Goal: Obtain resource: Download file/media

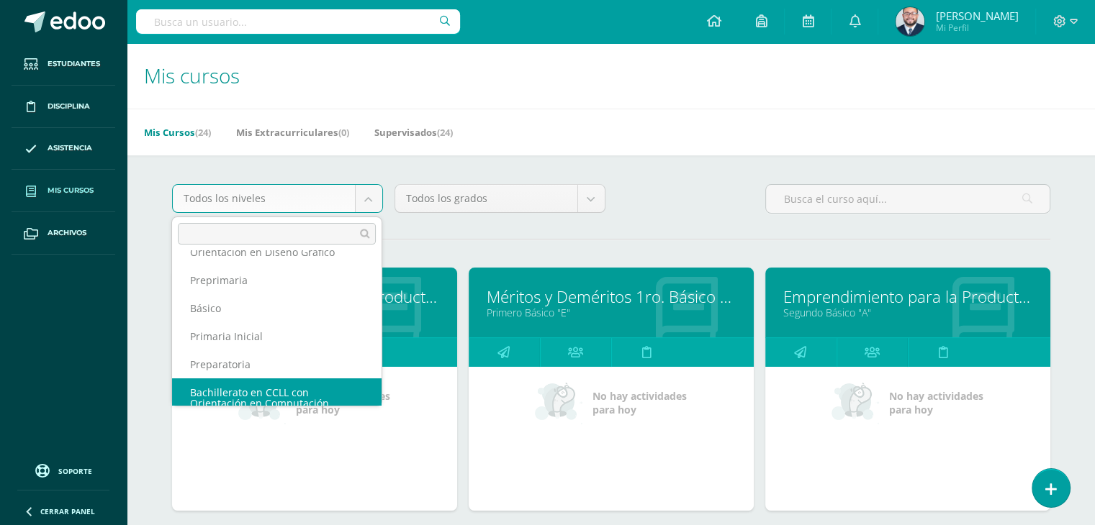
scroll to position [101, 0]
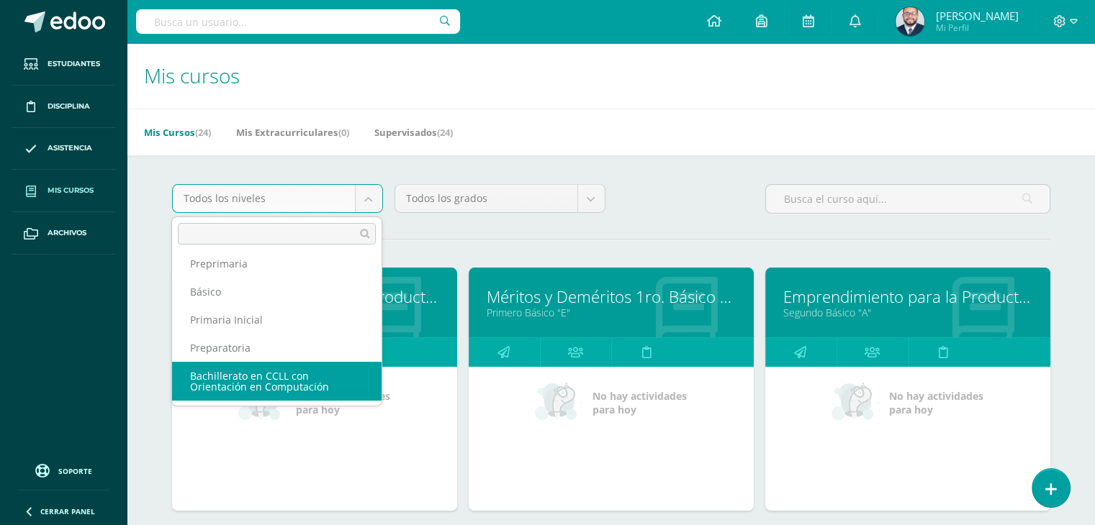
select select "5"
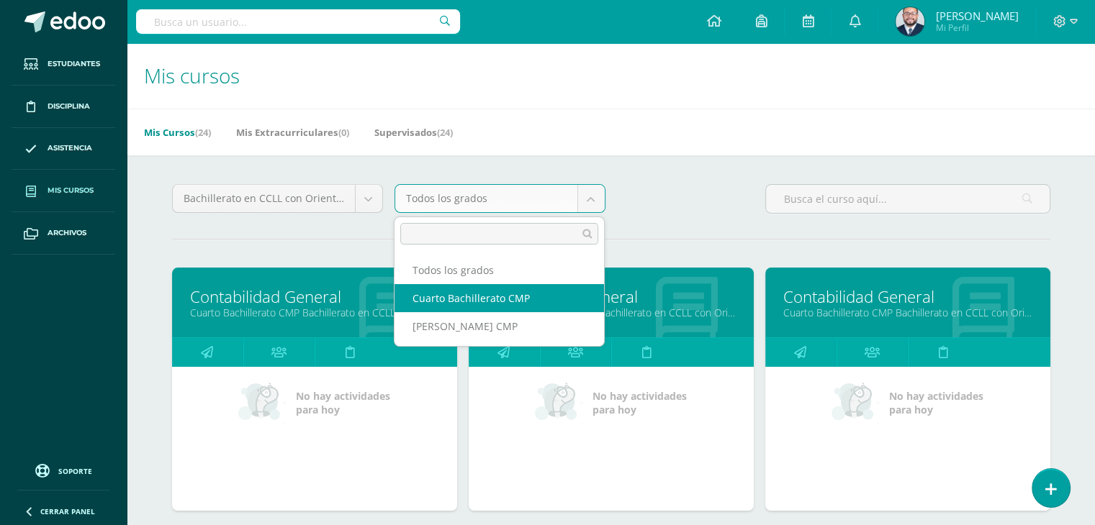
select select "13"
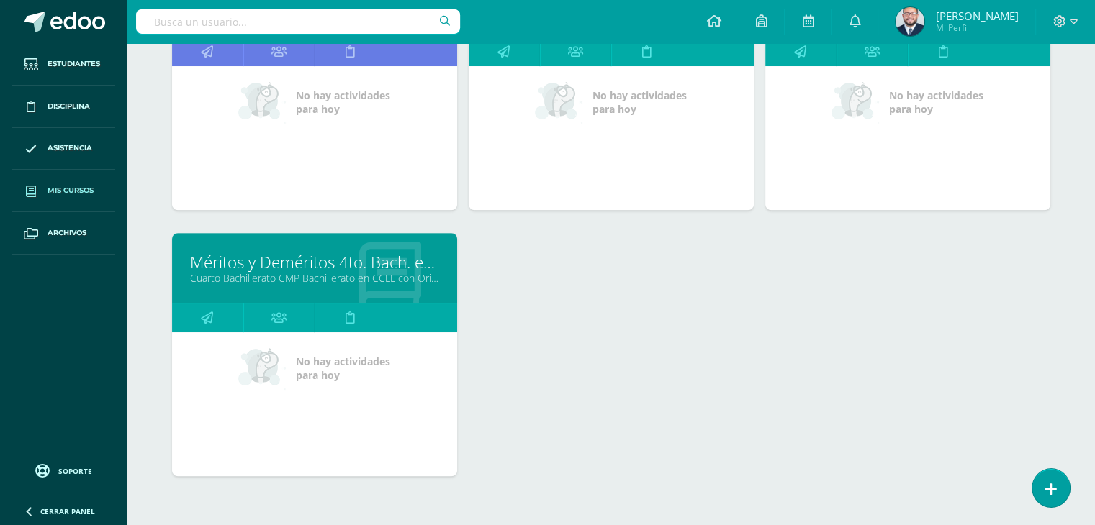
scroll to position [576, 0]
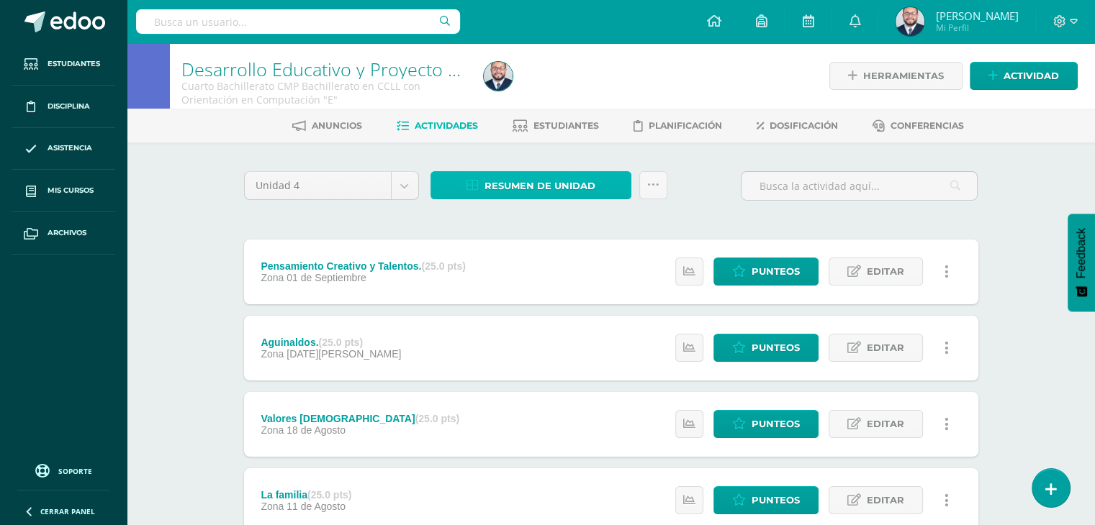
click at [457, 180] on link "Resumen de unidad" at bounding box center [530, 185] width 201 height 28
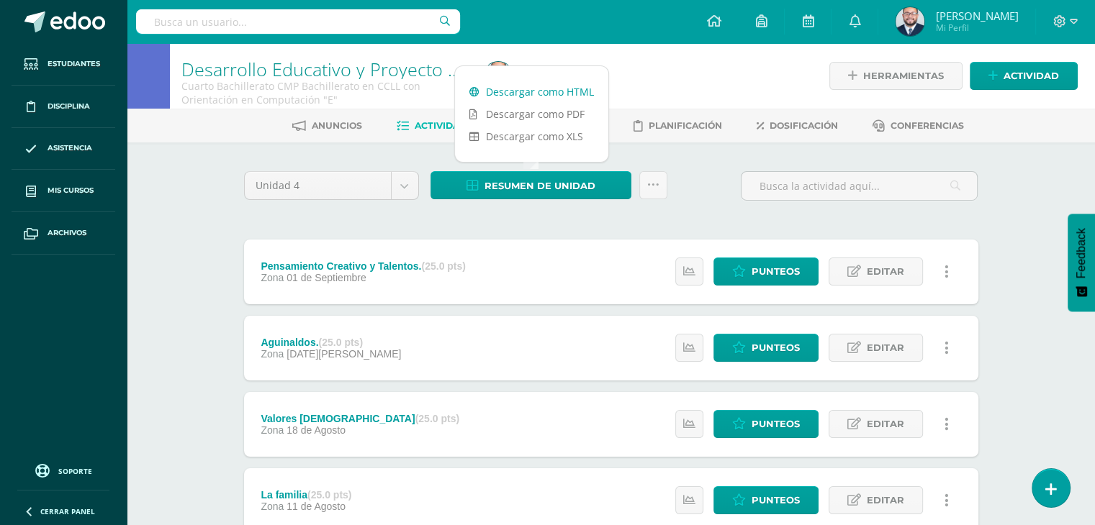
click at [588, 88] on link "Descargar como HTML" at bounding box center [531, 92] width 153 height 22
click at [405, 181] on body "Estudiantes Disciplina Asistencia Mis cursos Archivos Soporte Ayuda Reportar un…" at bounding box center [547, 314] width 1095 height 629
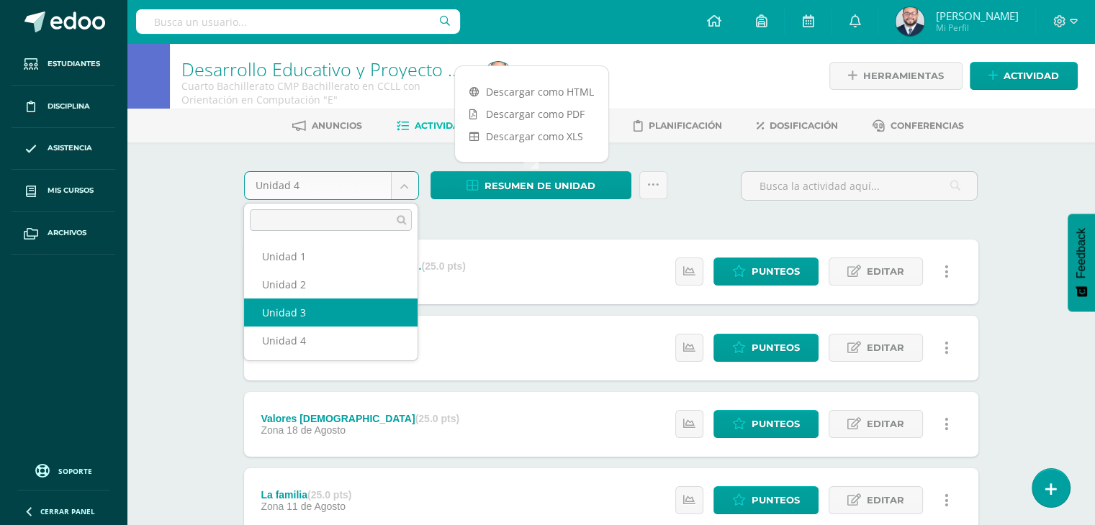
select select "Unidad 3"
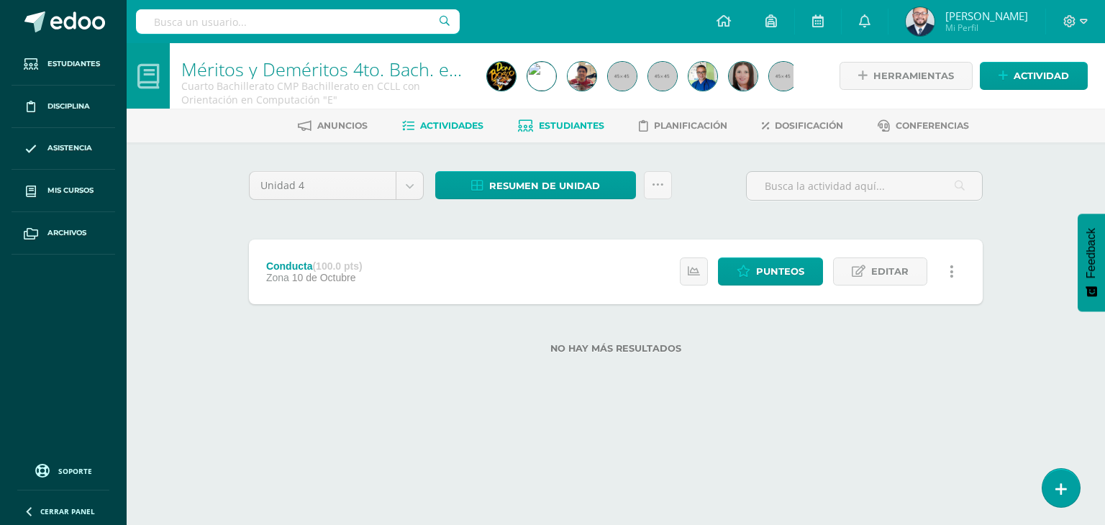
click at [570, 134] on link "Estudiantes" at bounding box center [561, 125] width 86 height 23
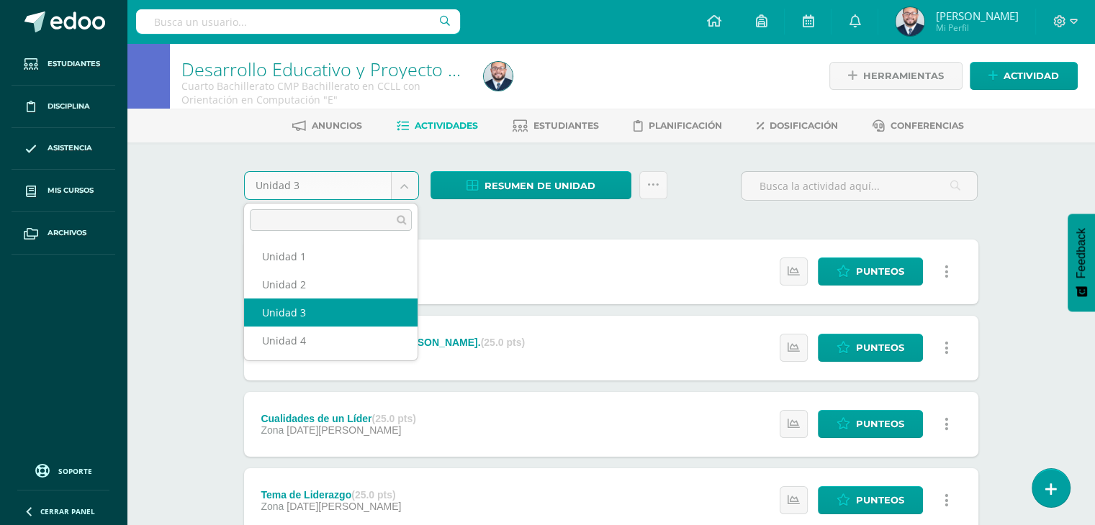
click at [400, 190] on body "Estudiantes Disciplina Asistencia Mis cursos Archivos Soporte Ayuda Reportar un…" at bounding box center [547, 314] width 1095 height 629
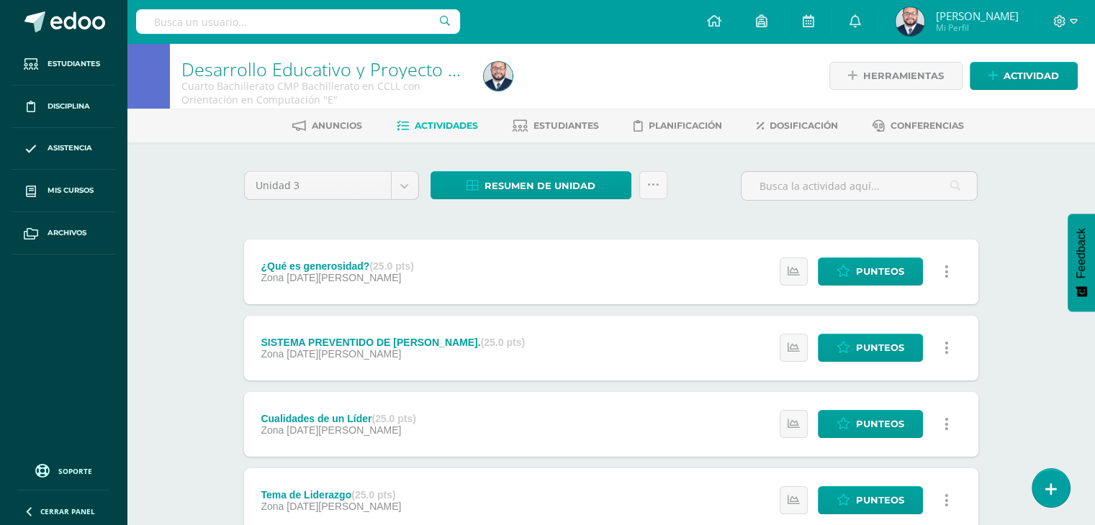
click at [512, 214] on body "Estudiantes Disciplina Asistencia Mis cursos Archivos Soporte Ayuda Reportar un…" at bounding box center [547, 314] width 1095 height 629
click at [522, 184] on span "Resumen de unidad" at bounding box center [539, 186] width 111 height 27
click at [537, 87] on link "Descargar como HTML" at bounding box center [531, 92] width 153 height 22
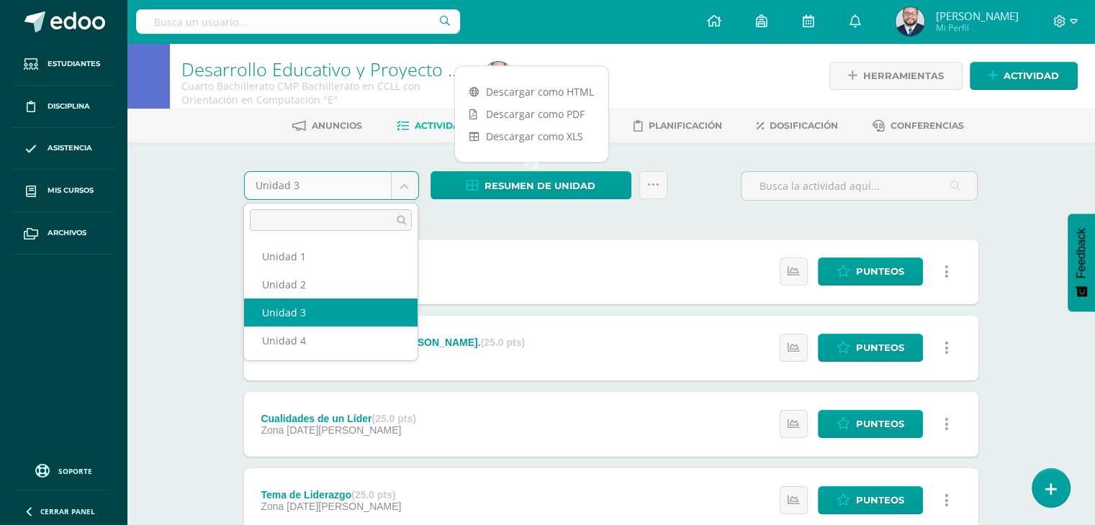
click at [399, 181] on body "Estudiantes Disciplina Asistencia Mis cursos Archivos Soporte Ayuda Reportar un…" at bounding box center [547, 314] width 1095 height 629
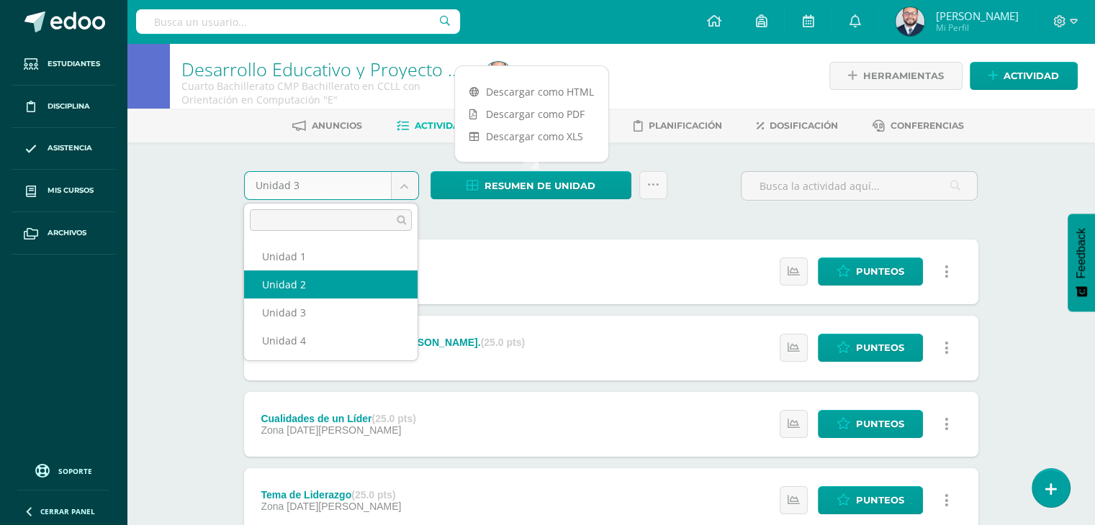
select select "Unidad 2"
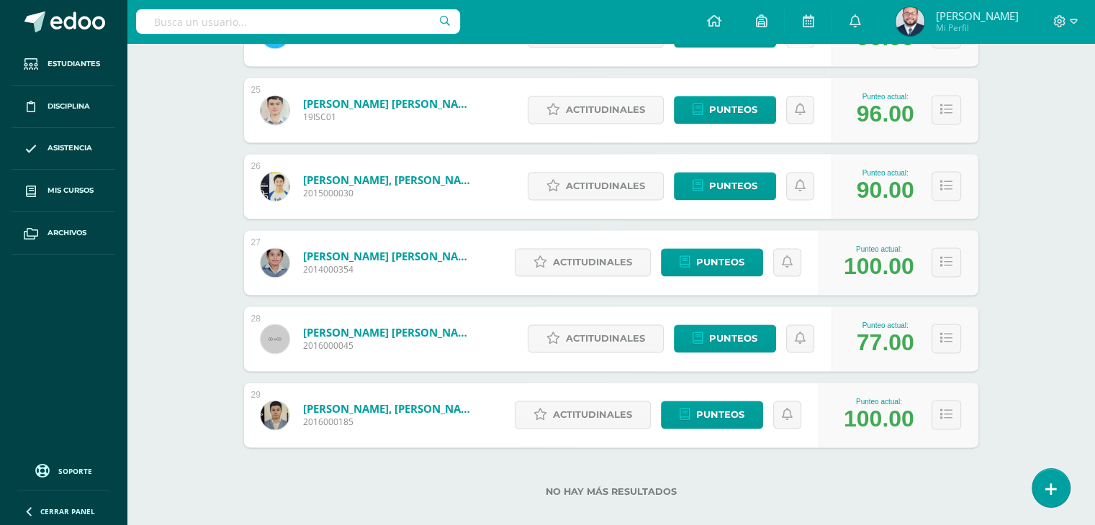
scroll to position [2084, 0]
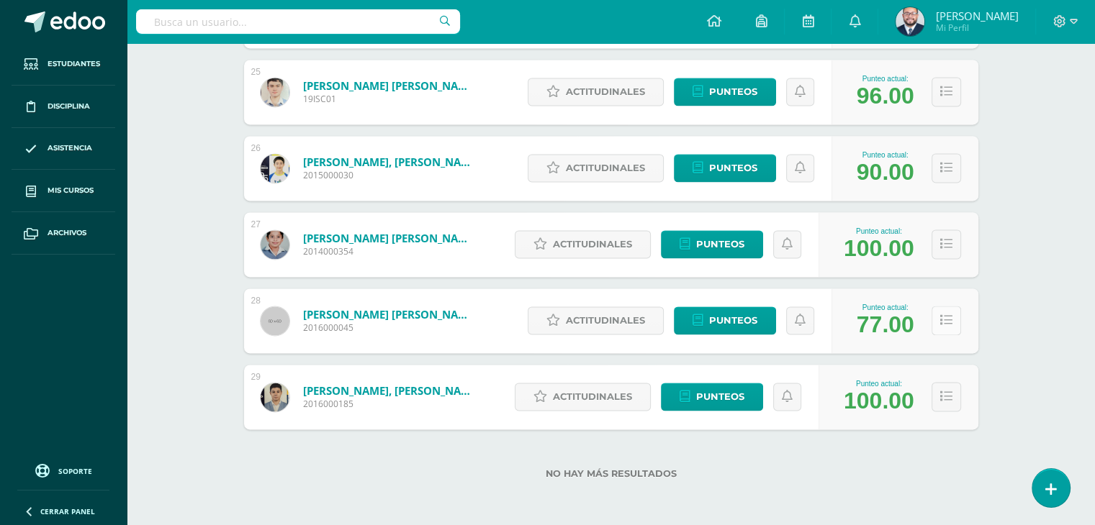
click at [943, 320] on icon at bounding box center [946, 320] width 12 height 12
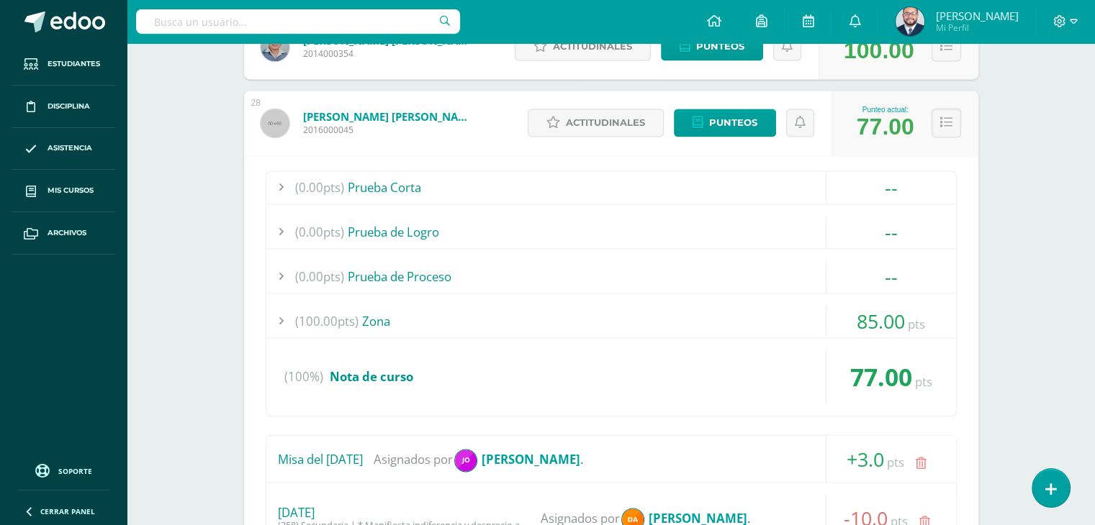
scroll to position [2228, 0]
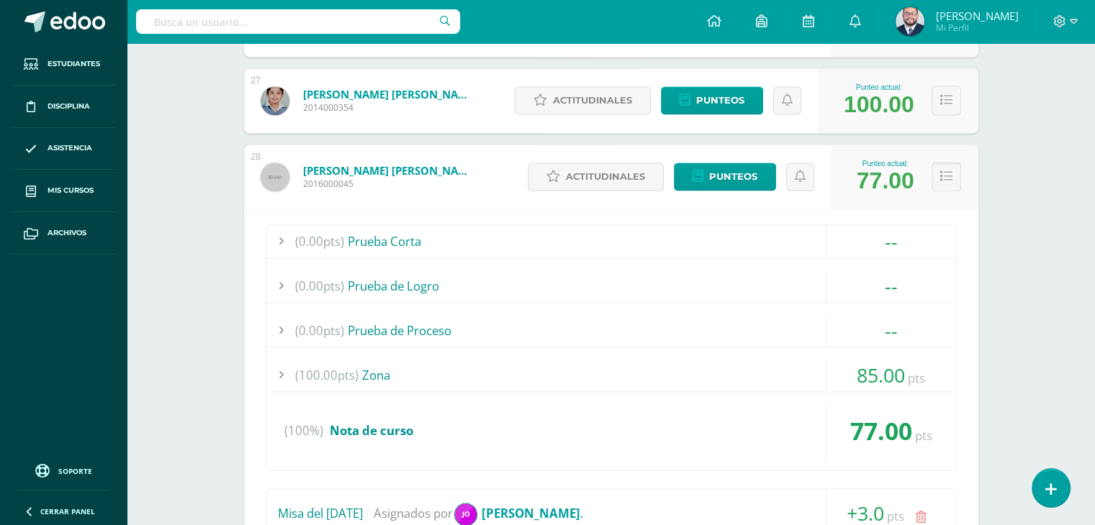
click at [947, 176] on icon at bounding box center [946, 177] width 12 height 12
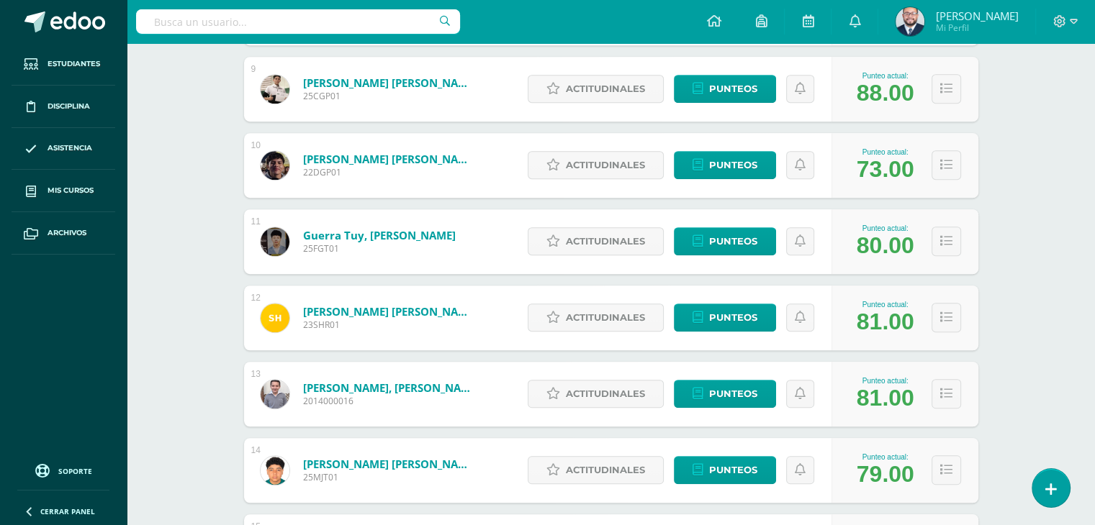
scroll to position [861, 0]
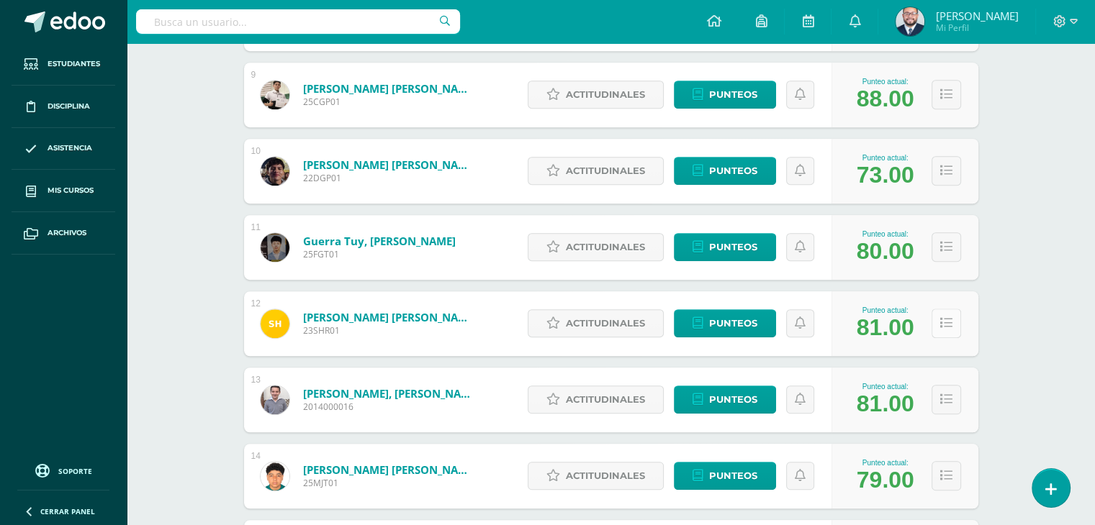
click at [951, 312] on button at bounding box center [946, 324] width 30 height 30
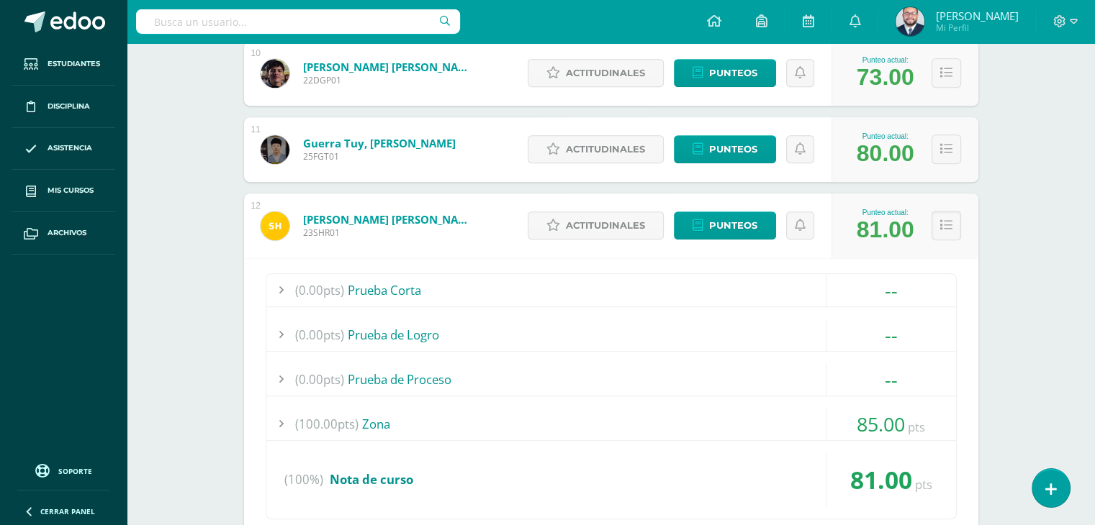
scroll to position [933, 0]
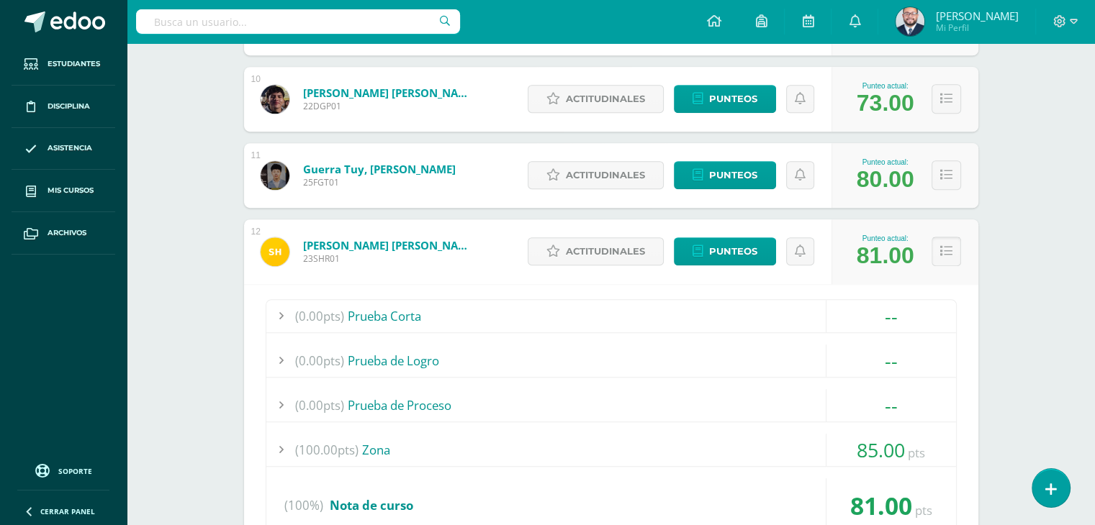
click at [955, 247] on button at bounding box center [946, 252] width 30 height 30
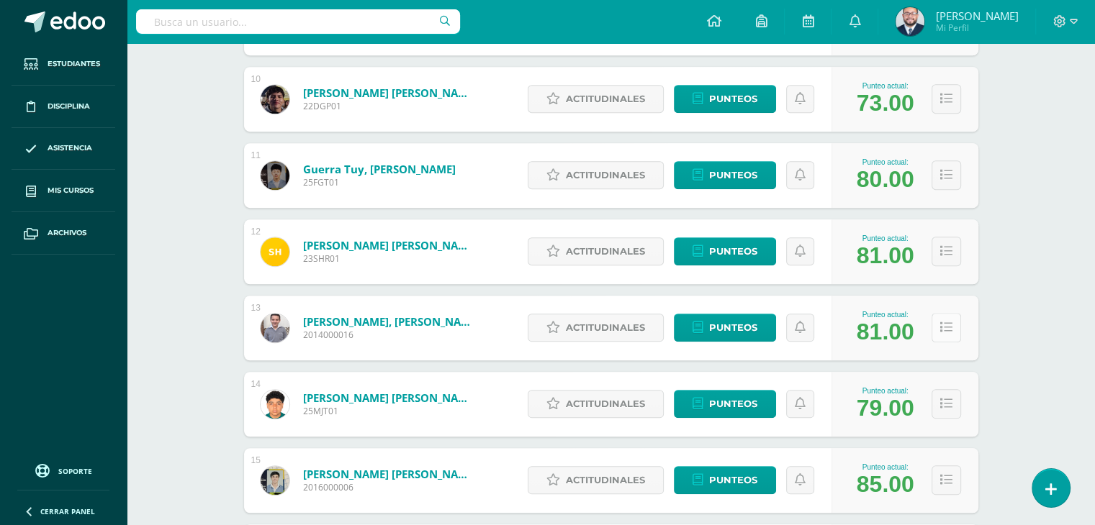
click at [947, 335] on button at bounding box center [946, 328] width 30 height 30
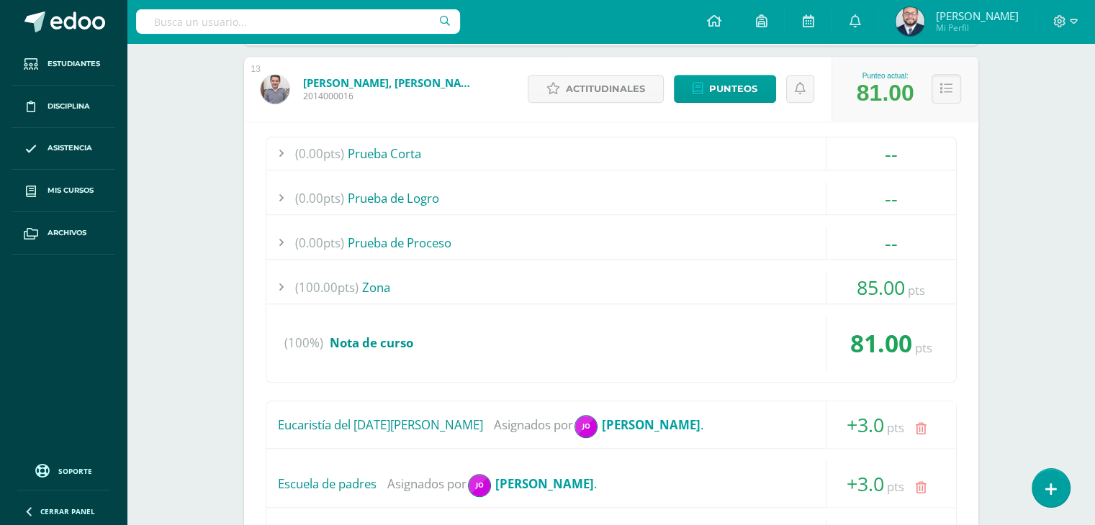
scroll to position [1149, 0]
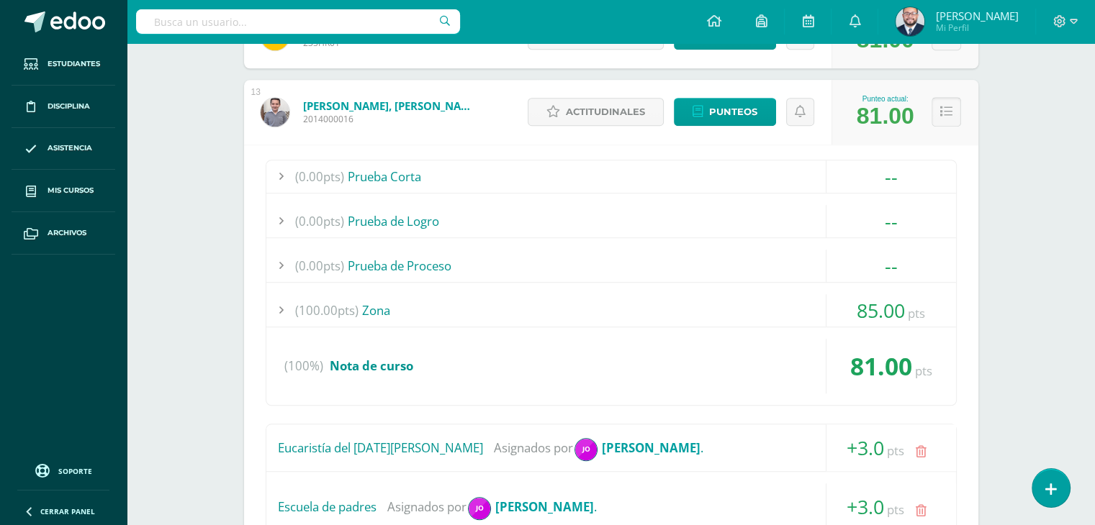
click at [940, 110] on icon at bounding box center [946, 112] width 12 height 12
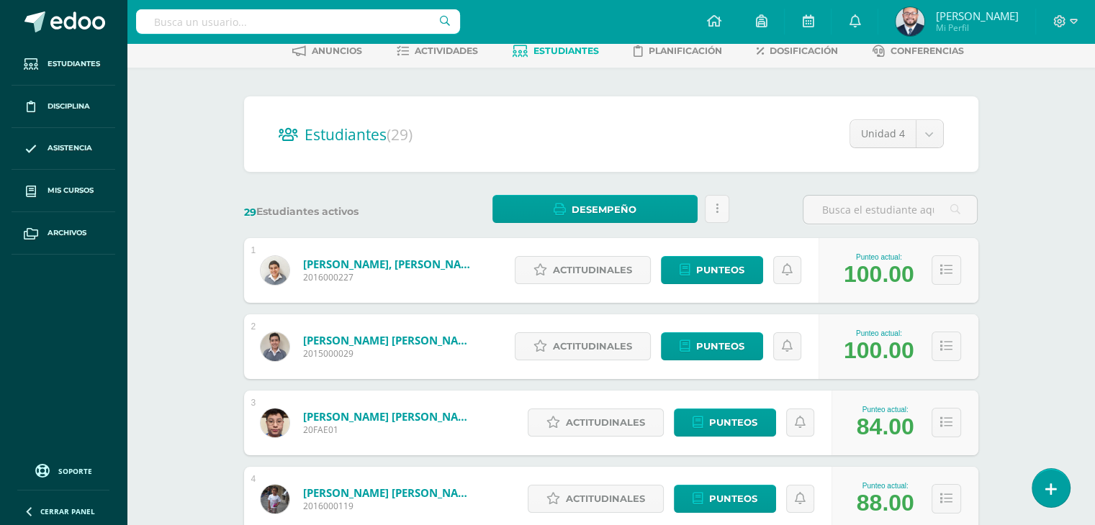
scroll to position [0, 0]
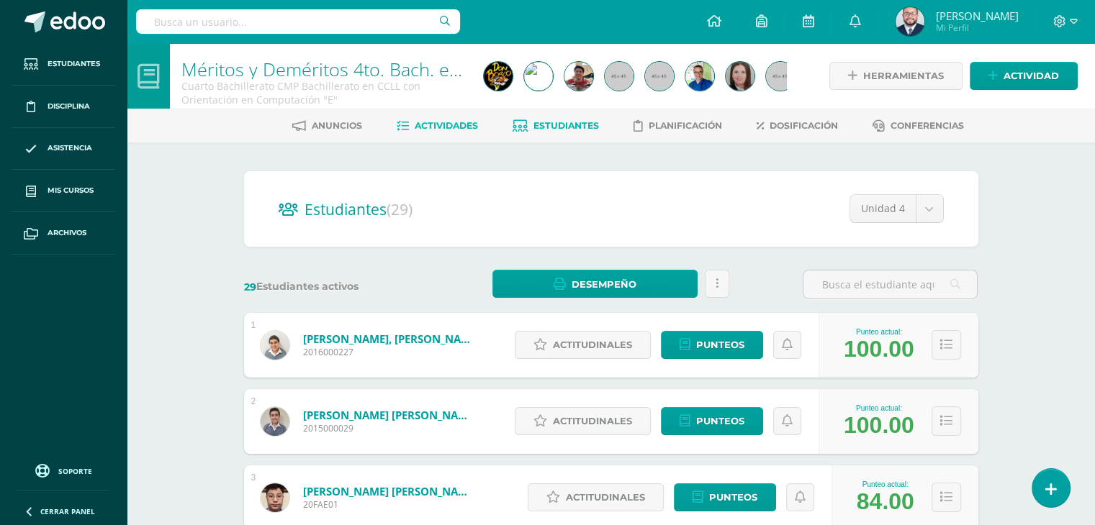
click at [453, 123] on span "Actividades" at bounding box center [445, 125] width 63 height 11
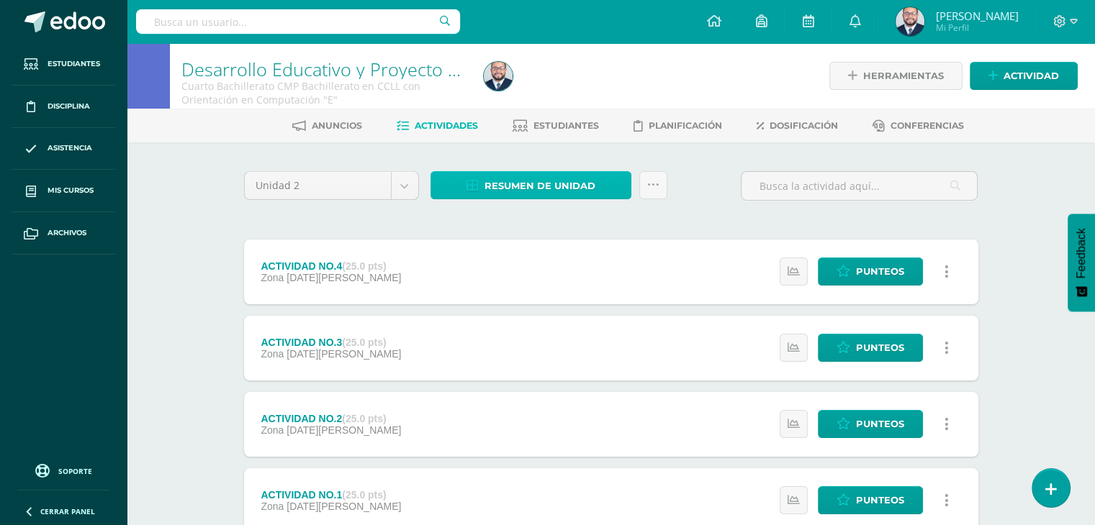
click at [561, 182] on span "Resumen de unidad" at bounding box center [539, 186] width 111 height 27
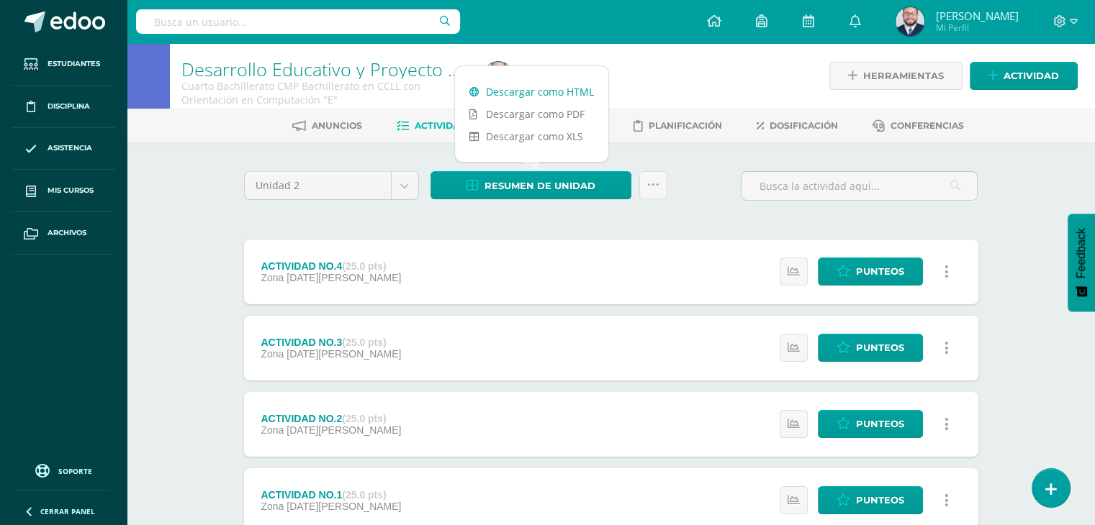
click at [550, 89] on link "Descargar como HTML" at bounding box center [531, 92] width 153 height 22
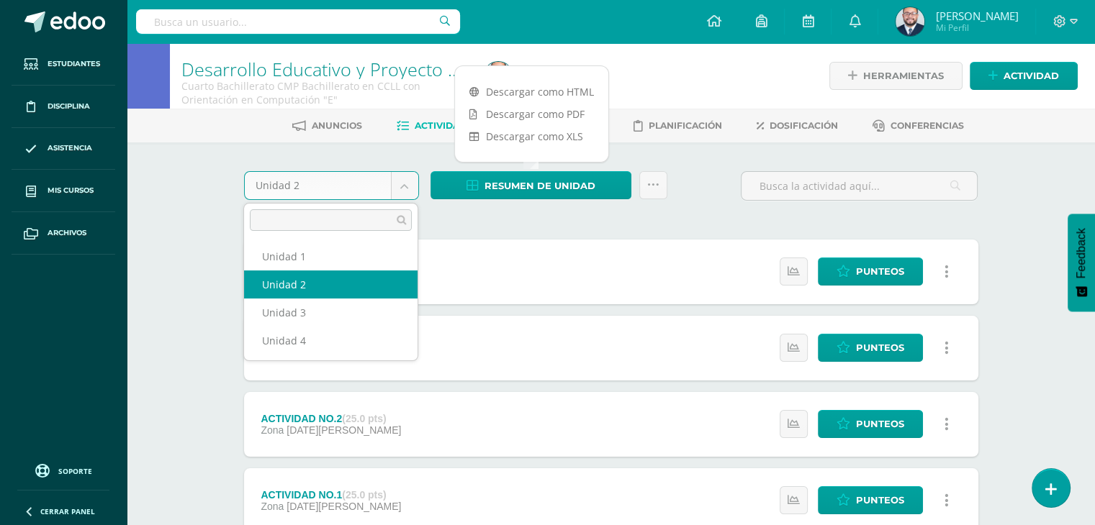
click at [392, 185] on body "Estudiantes Disciplina Asistencia Mis cursos Archivos Soporte Ayuda Reportar un…" at bounding box center [547, 314] width 1095 height 629
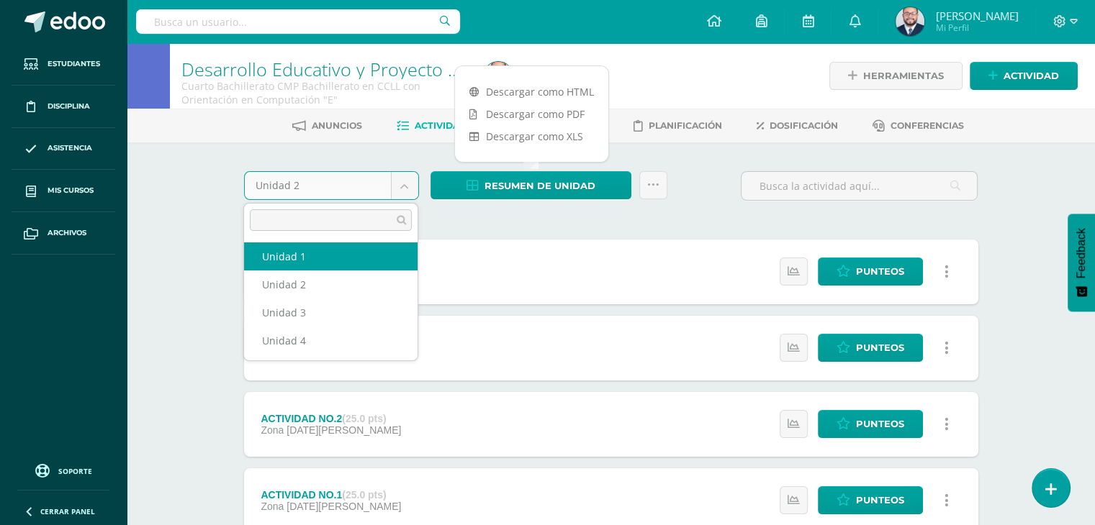
select select "Unidad 1"
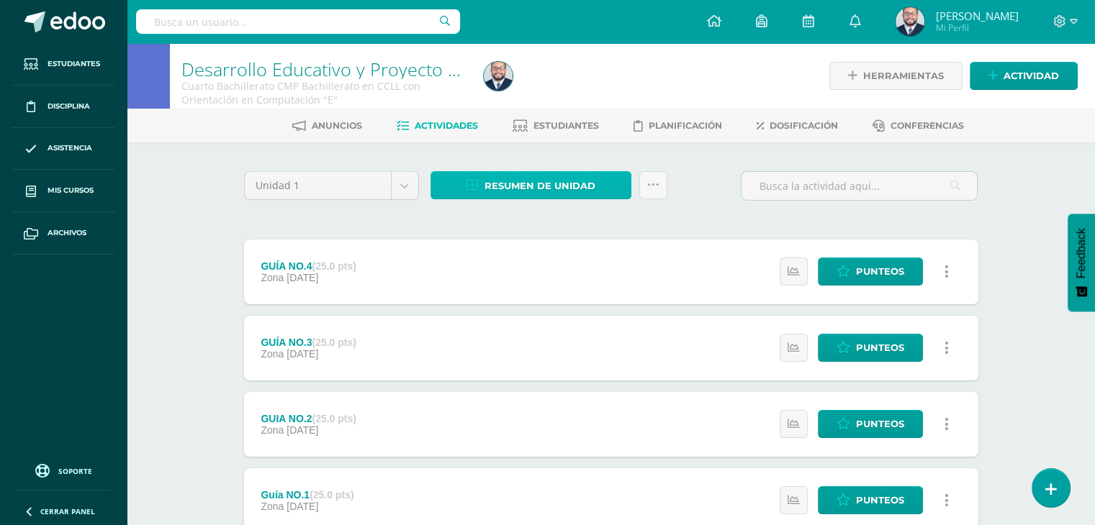
click at [501, 186] on span "Resumen de unidad" at bounding box center [539, 186] width 111 height 27
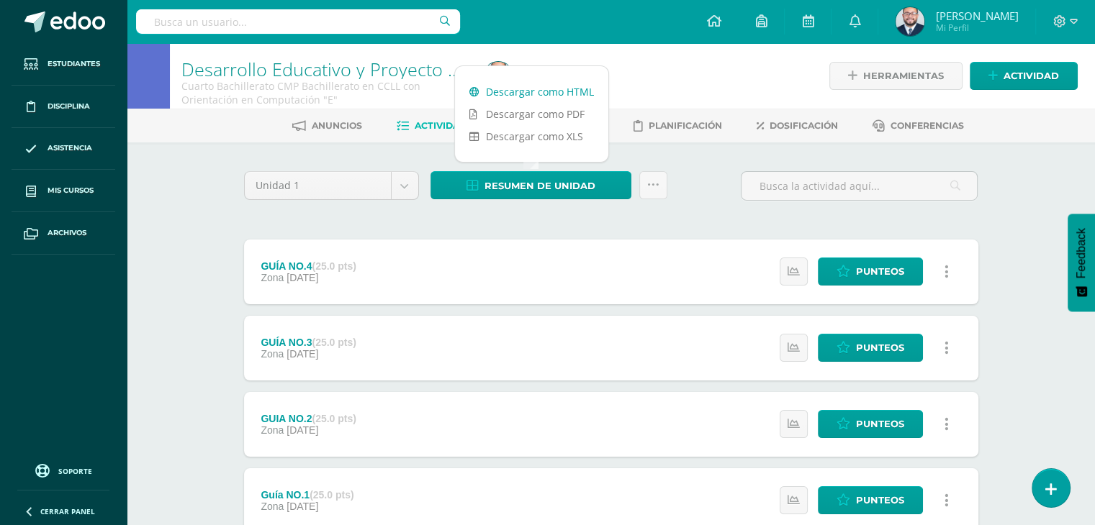
click at [509, 84] on link "Descargar como HTML" at bounding box center [531, 92] width 153 height 22
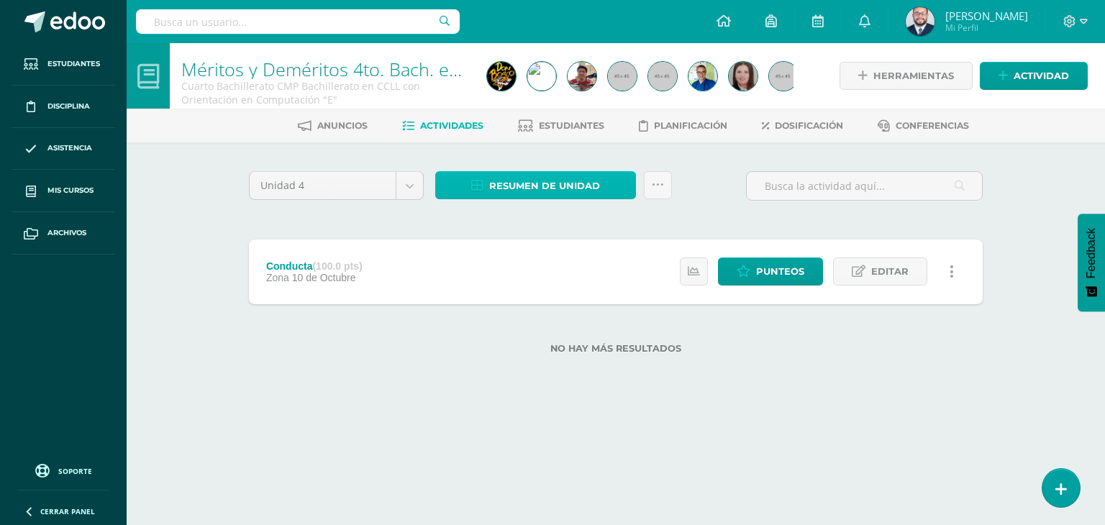
click at [534, 188] on span "Resumen de unidad" at bounding box center [544, 186] width 111 height 27
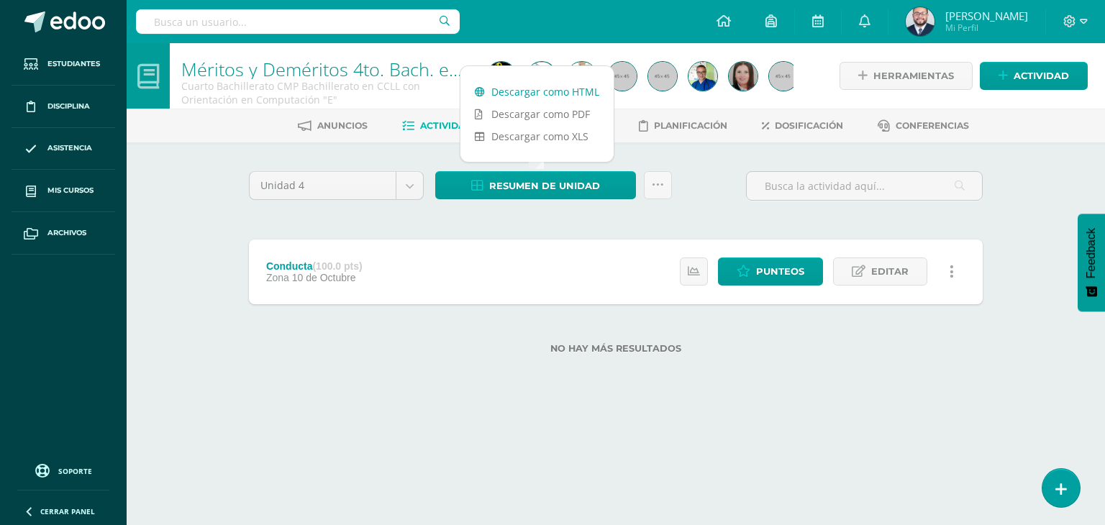
click at [561, 92] on link "Descargar como HTML" at bounding box center [537, 92] width 153 height 22
